Goal: Navigation & Orientation: Find specific page/section

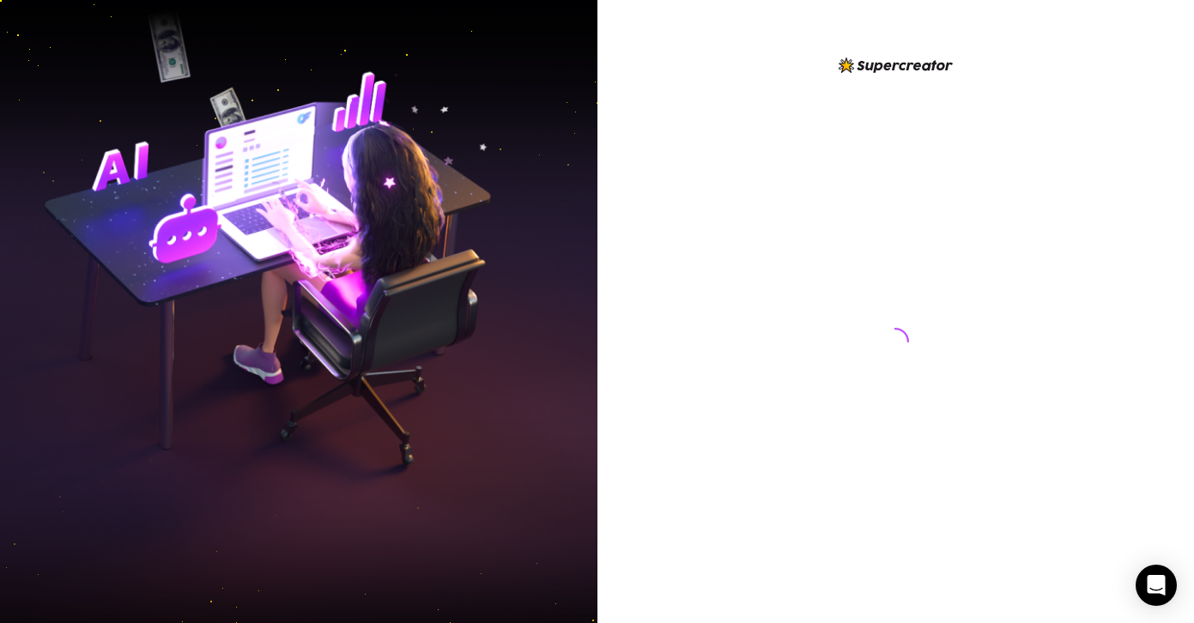
click at [668, 253] on div at bounding box center [895, 311] width 597 height 623
click at [766, 533] on div at bounding box center [895, 325] width 383 height 541
click at [765, 533] on div at bounding box center [895, 325] width 383 height 541
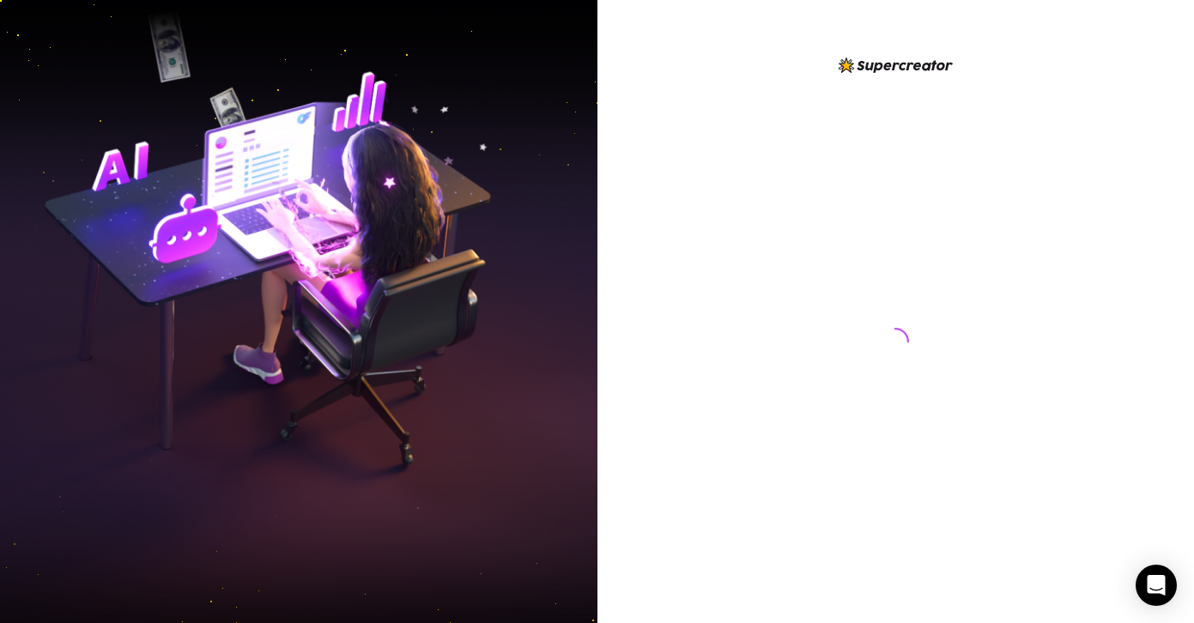
click at [765, 533] on div at bounding box center [895, 325] width 383 height 541
click at [717, 379] on div at bounding box center [895, 325] width 383 height 541
